Goal: Check status: Check status

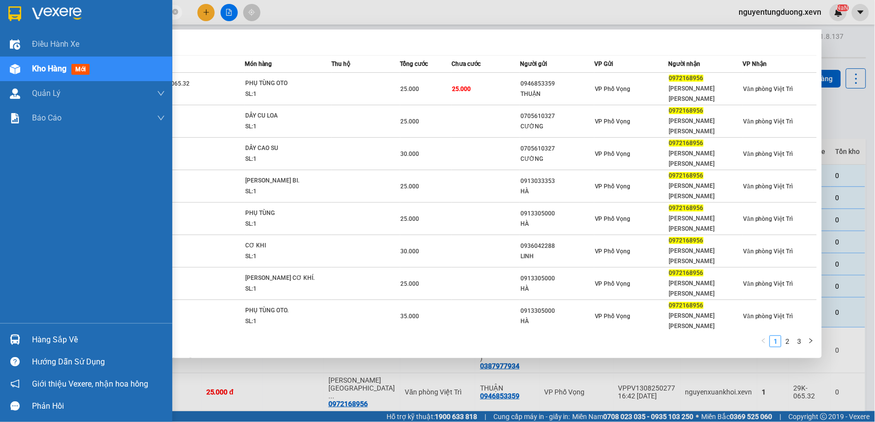
type input "0972168956"
click at [37, 64] on span "Kho hàng" at bounding box center [49, 68] width 34 height 9
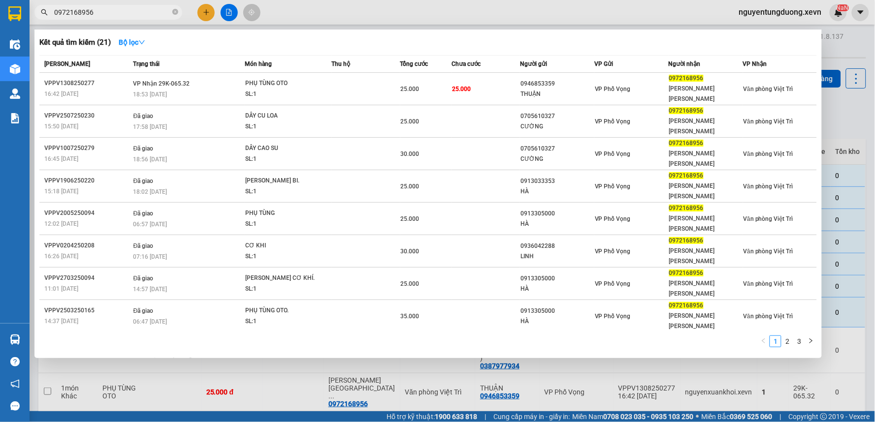
click at [318, 13] on div at bounding box center [437, 211] width 875 height 422
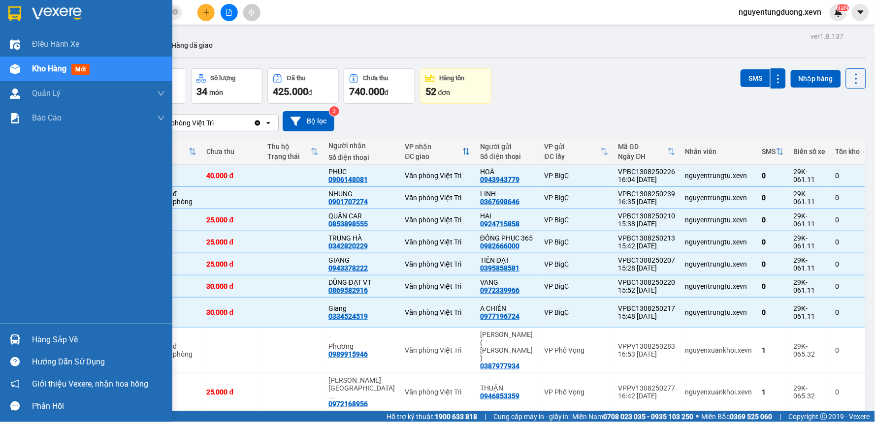
click at [27, 336] on div "Hàng sắp về" at bounding box center [86, 340] width 172 height 22
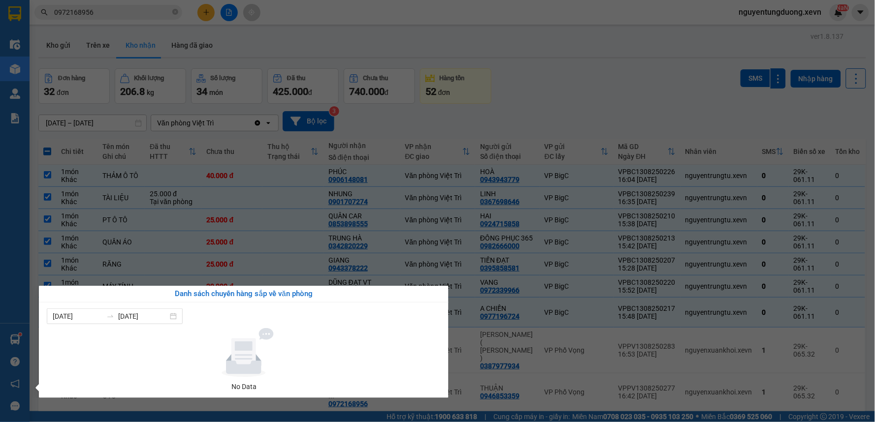
click at [559, 69] on section "Kết quả [PERSON_NAME] ( 21 ) Bộ lọc Mã ĐH Trạng thái Món hàng Thu hộ [PERSON_NA…" at bounding box center [437, 211] width 875 height 422
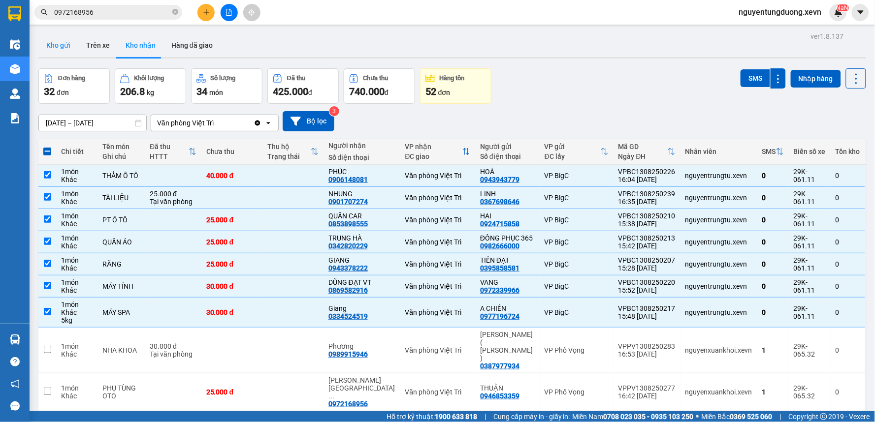
click at [60, 40] on button "Kho gửi" at bounding box center [58, 45] width 40 height 24
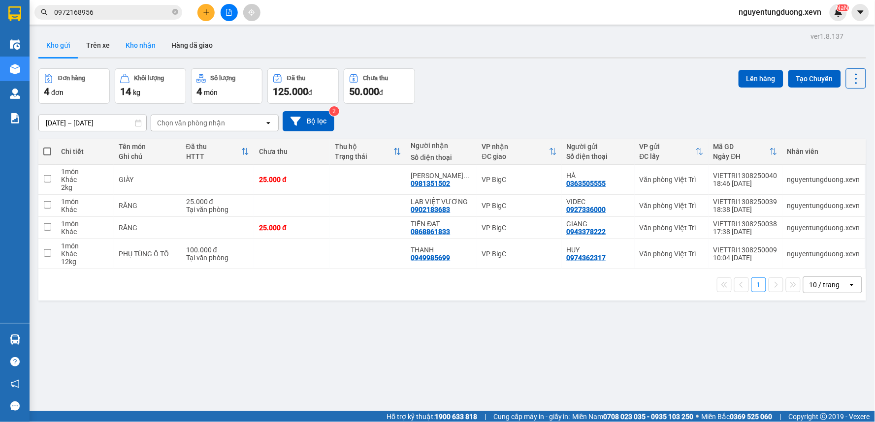
click at [133, 51] on button "Kho nhận" at bounding box center [141, 45] width 46 height 24
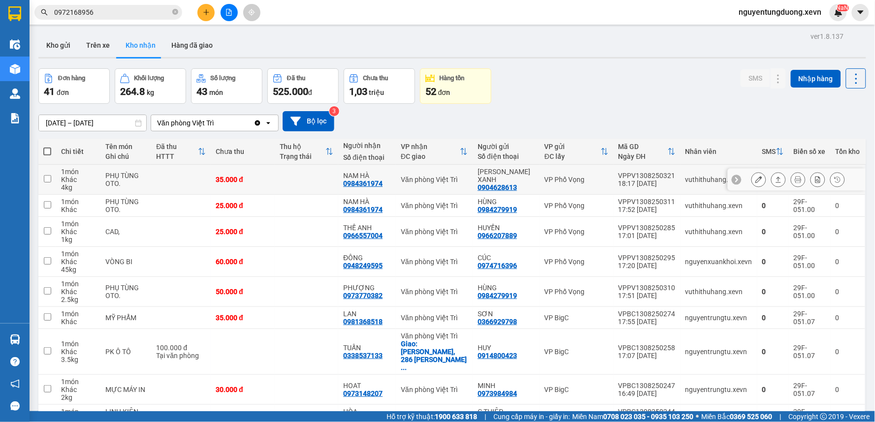
click at [696, 190] on td "vuthithuhang.xevn" at bounding box center [718, 180] width 77 height 30
checkbox input "true"
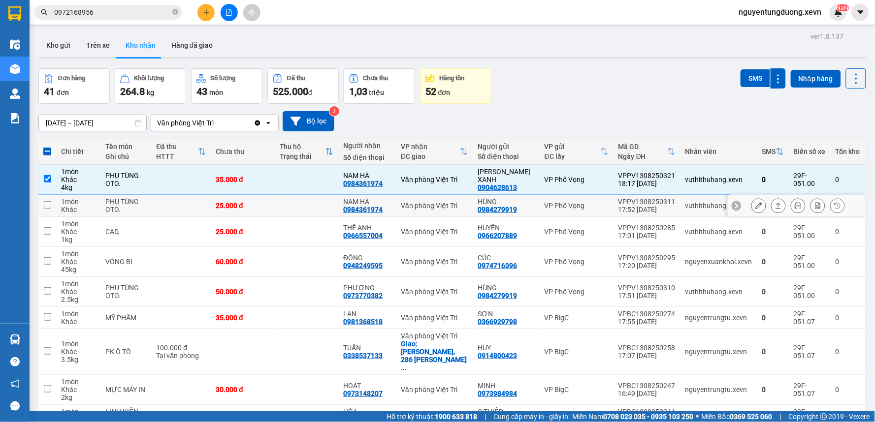
click at [701, 203] on div "vuthithuhang.xevn" at bounding box center [718, 206] width 67 height 8
checkbox input "true"
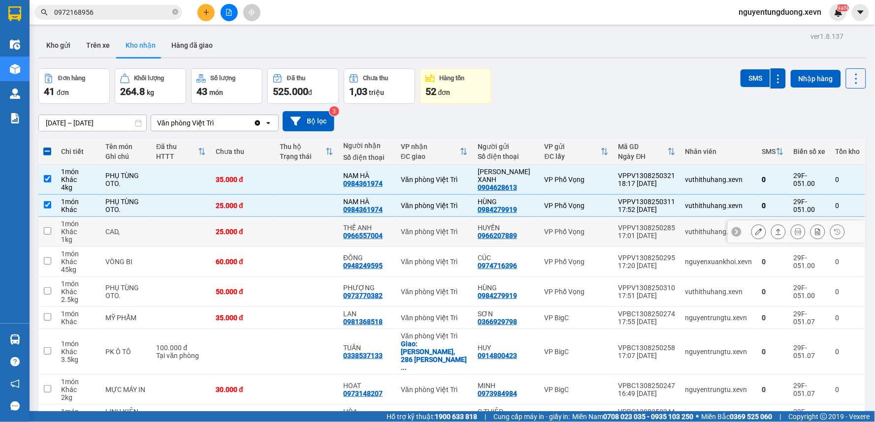
click at [711, 234] on div "vuthithuhang.xevn" at bounding box center [718, 232] width 67 height 8
checkbox input "true"
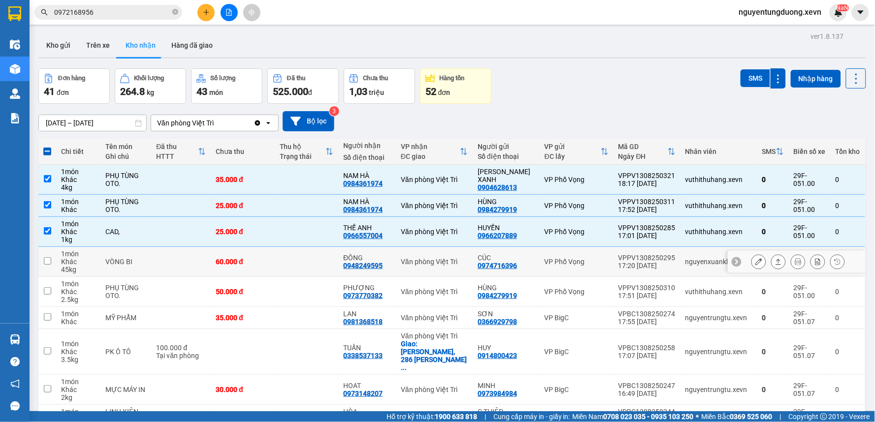
click at [711, 265] on div "nguyenxuankhoi.xevn" at bounding box center [718, 262] width 67 height 8
checkbox input "true"
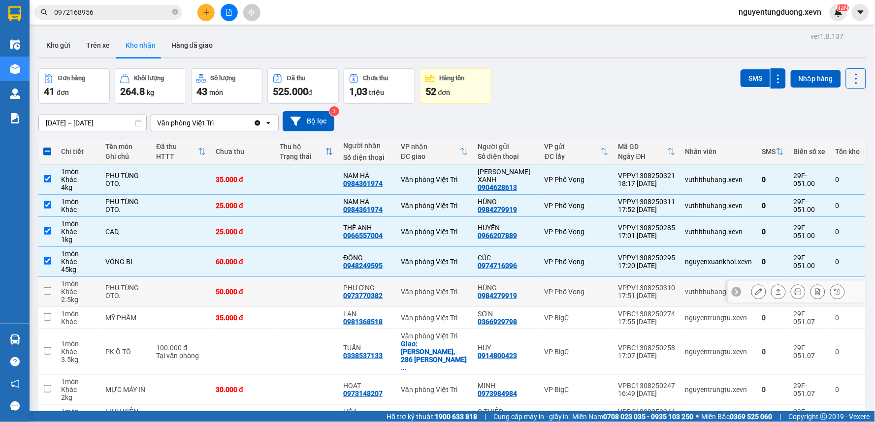
click at [700, 296] on td "vuthithuhang.xevn" at bounding box center [718, 292] width 77 height 30
checkbox input "true"
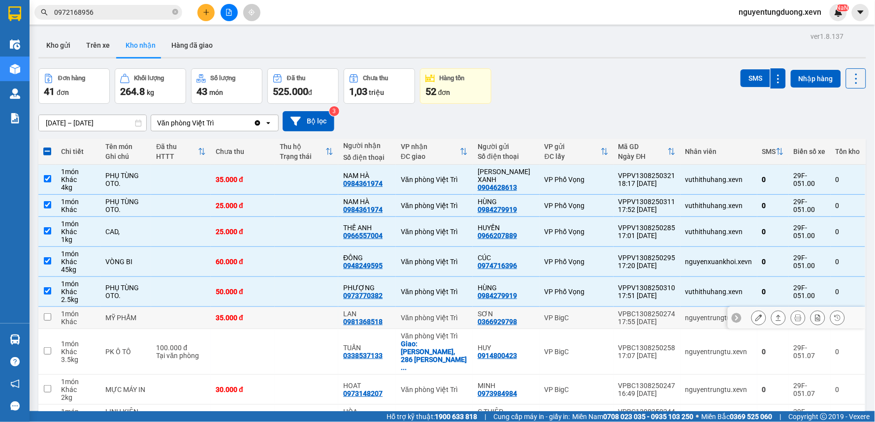
click at [710, 325] on td "nguyentrungtu.xevn" at bounding box center [718, 318] width 77 height 22
checkbox input "true"
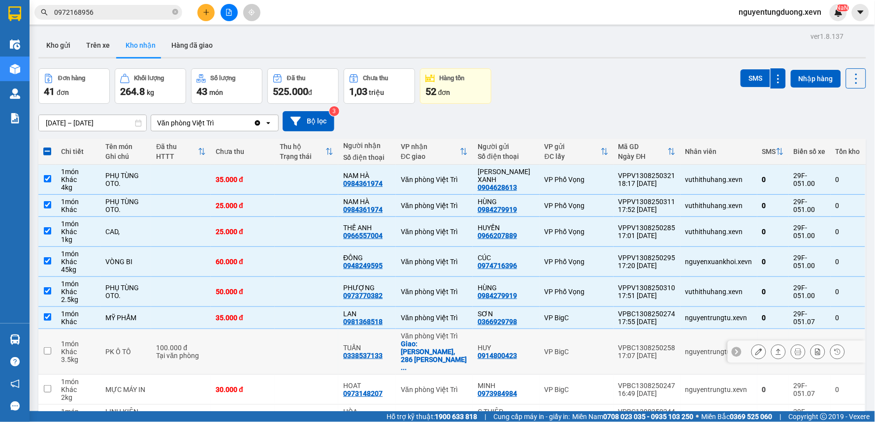
click at [699, 348] on div "nguyentrungtu.xevn" at bounding box center [718, 352] width 67 height 8
checkbox input "true"
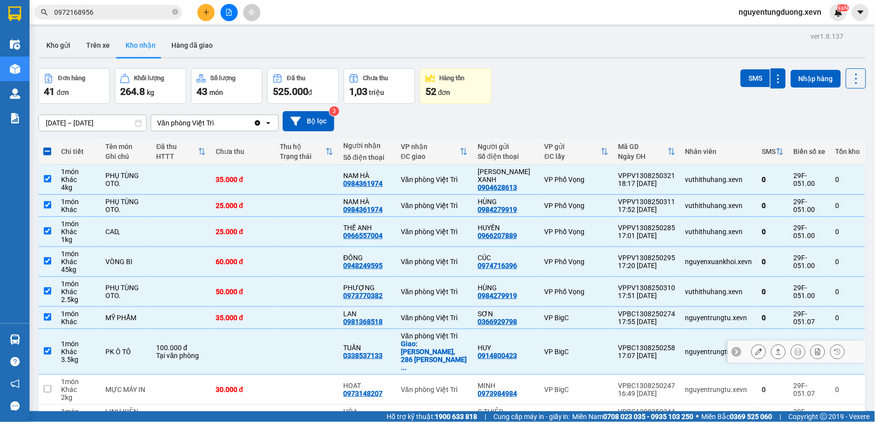
scroll to position [55, 0]
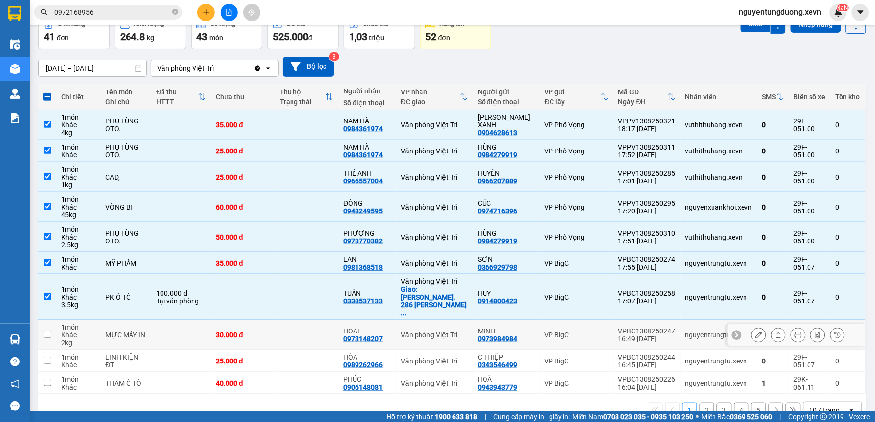
click at [715, 331] on div "nguyentrungtu.xevn" at bounding box center [718, 335] width 67 height 8
checkbox input "true"
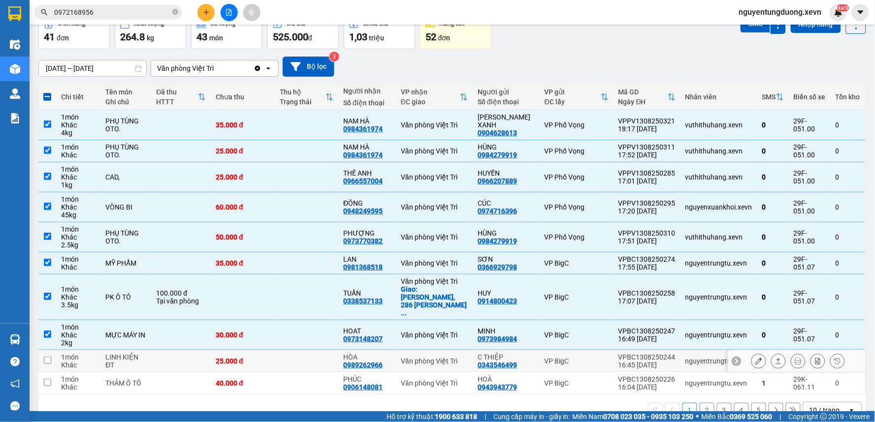
click at [715, 357] on div "nguyentrungtu.xevn" at bounding box center [718, 361] width 67 height 8
checkbox input "true"
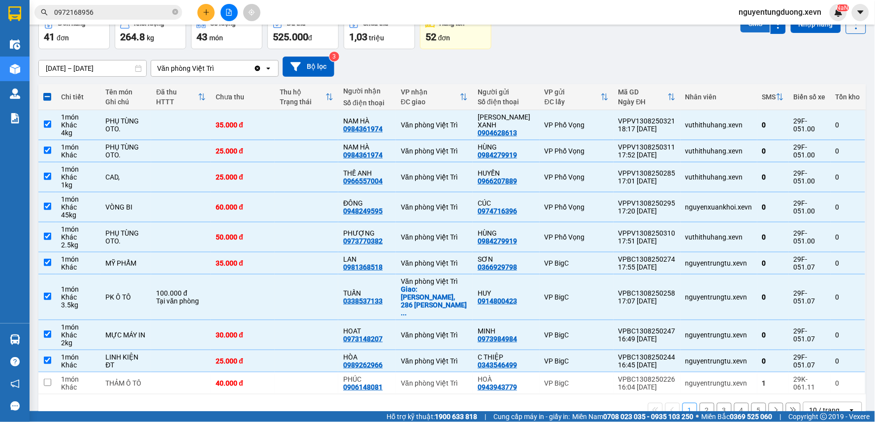
click at [756, 32] on button "SMS" at bounding box center [755, 24] width 30 height 18
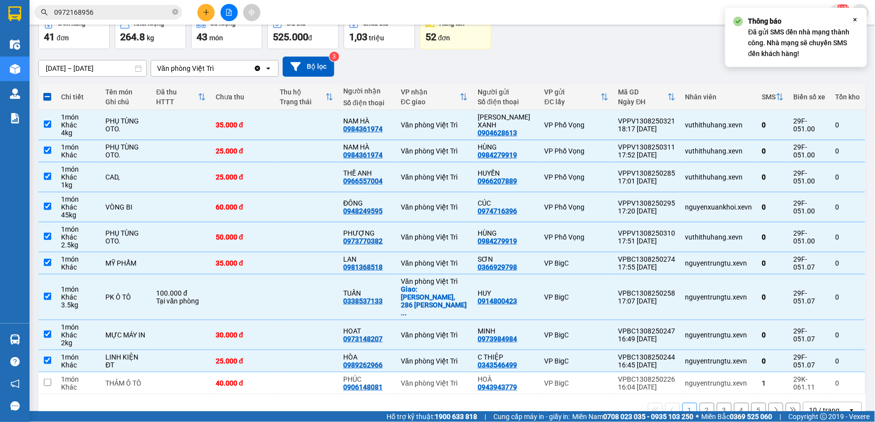
scroll to position [0, 0]
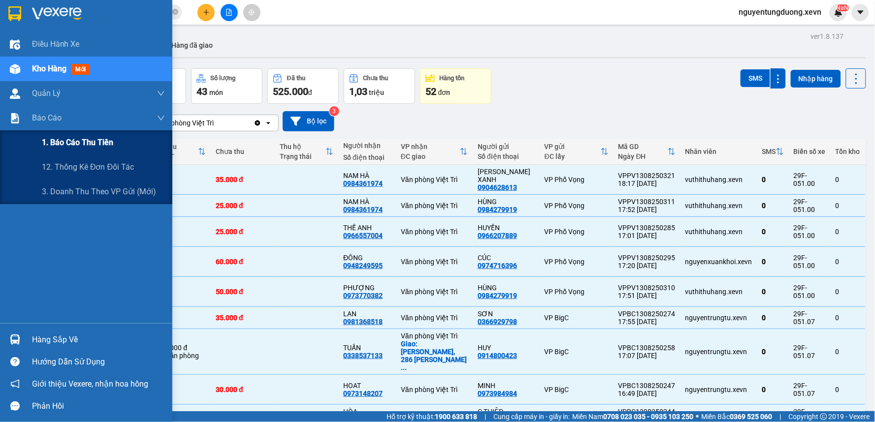
click at [84, 146] on span "1. Báo cáo thu tiền" at bounding box center [77, 142] width 71 height 12
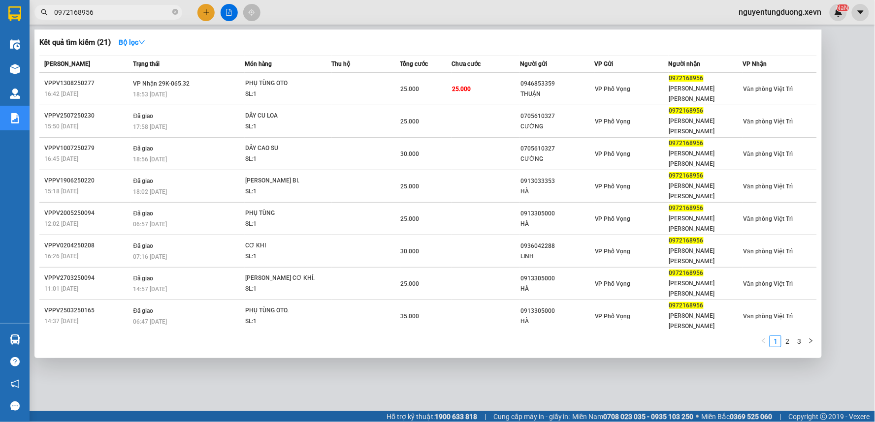
click at [128, 18] on span "0972168956" at bounding box center [108, 12] width 148 height 15
click at [109, 7] on input "0972168956" at bounding box center [112, 12] width 116 height 11
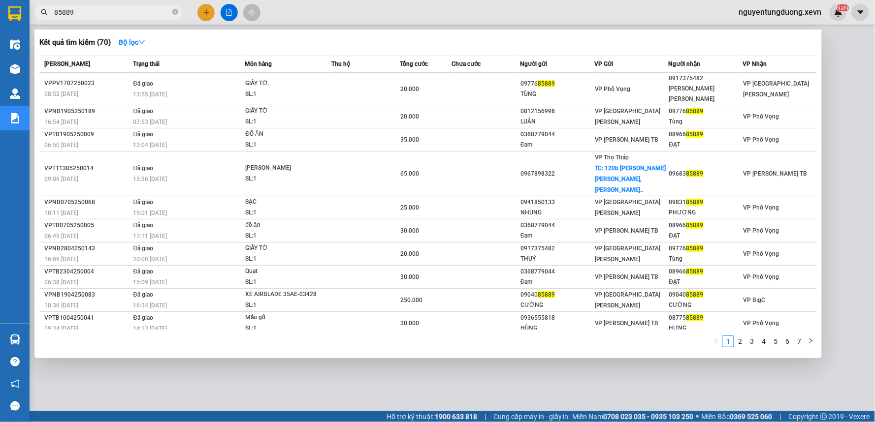
click at [96, 10] on input "85889" at bounding box center [112, 12] width 116 height 11
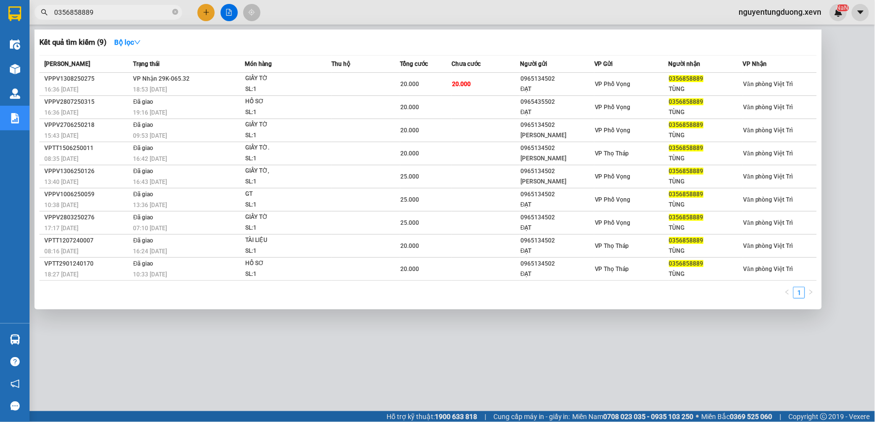
click at [125, 13] on input "0356858889" at bounding box center [112, 12] width 116 height 11
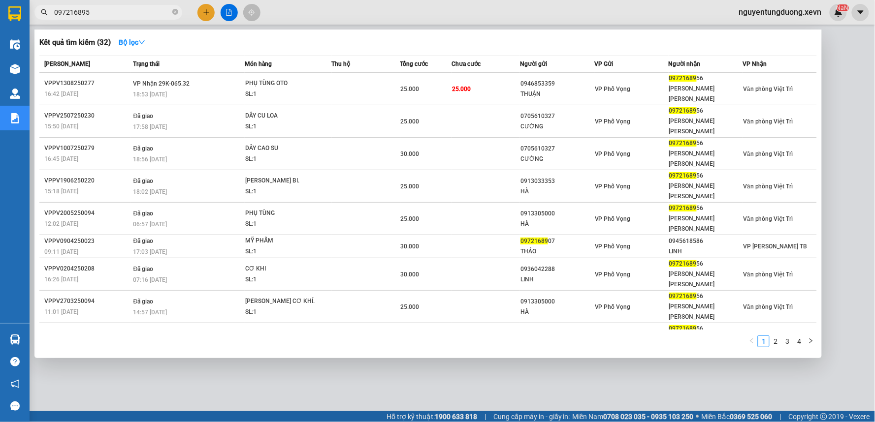
type input "0972168956"
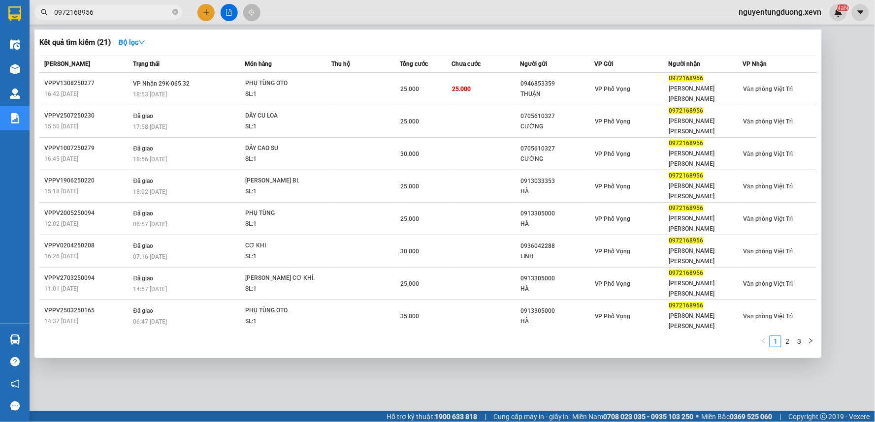
click at [478, 2] on div at bounding box center [437, 211] width 875 height 422
